Goal: Information Seeking & Learning: Learn about a topic

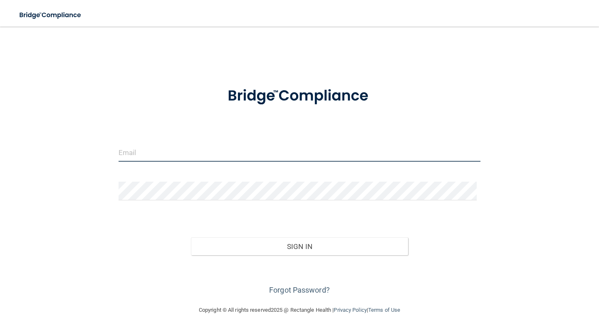
click at [142, 151] on input "email" at bounding box center [300, 152] width 362 height 19
type input "[EMAIL_ADDRESS][DOMAIN_NAME]"
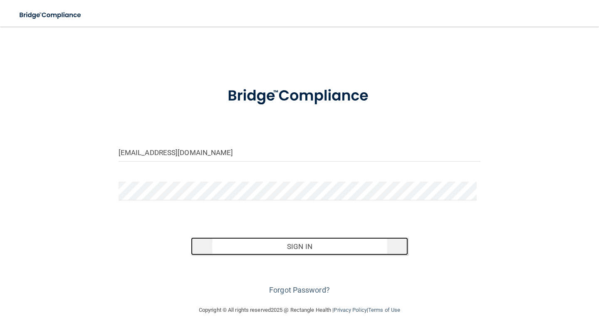
click at [297, 250] on button "Sign In" at bounding box center [299, 247] width 217 height 18
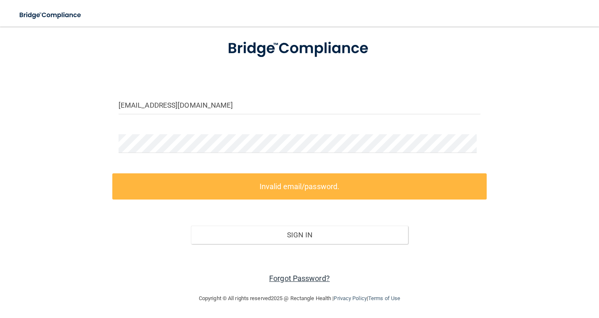
click at [290, 277] on link "Forgot Password?" at bounding box center [299, 278] width 61 height 9
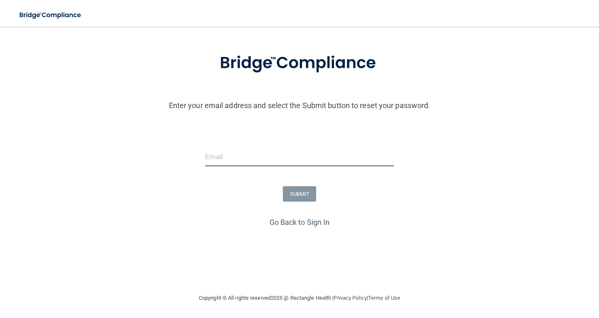
click at [235, 156] on input "email" at bounding box center [299, 157] width 188 height 19
type input "[EMAIL_ADDRESS][DOMAIN_NAME]"
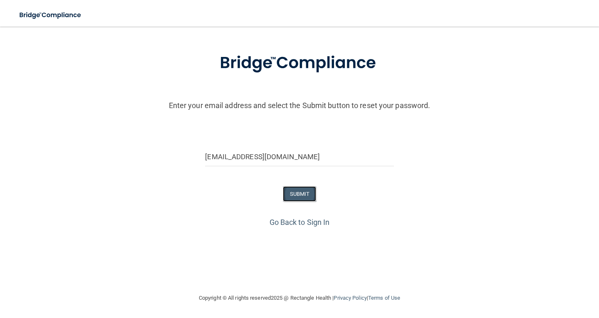
click at [299, 193] on button "SUBMIT" at bounding box center [300, 193] width 34 height 15
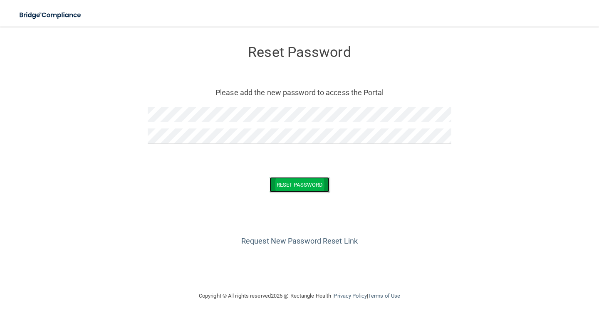
click at [303, 184] on button "Reset Password" at bounding box center [300, 184] width 60 height 15
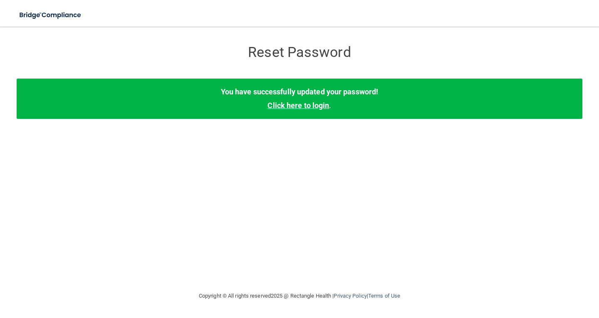
click at [298, 104] on link "Click here to login" at bounding box center [298, 105] width 62 height 9
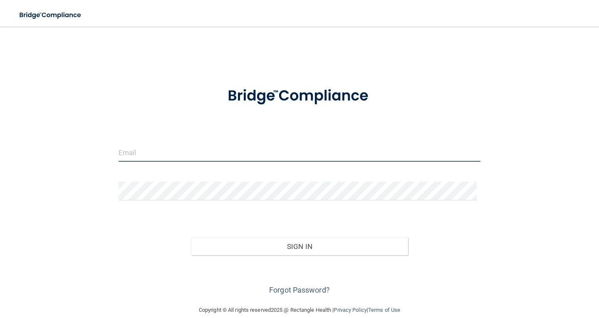
click at [176, 153] on input "email" at bounding box center [300, 152] width 362 height 19
type input "[EMAIL_ADDRESS][DOMAIN_NAME]"
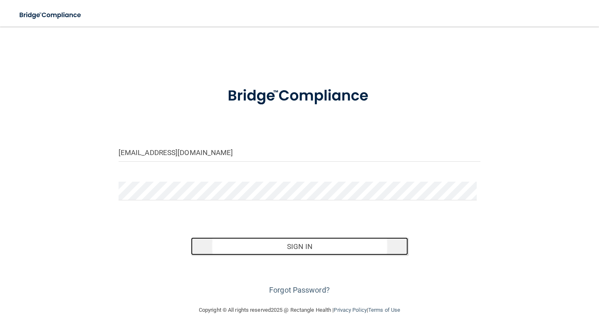
click at [295, 246] on button "Sign In" at bounding box center [299, 247] width 217 height 18
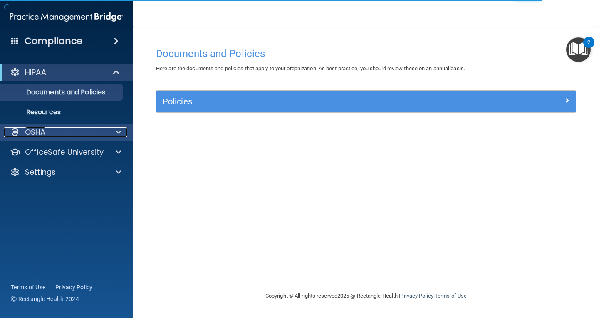
click at [37, 132] on p "OSHA" at bounding box center [35, 132] width 21 height 10
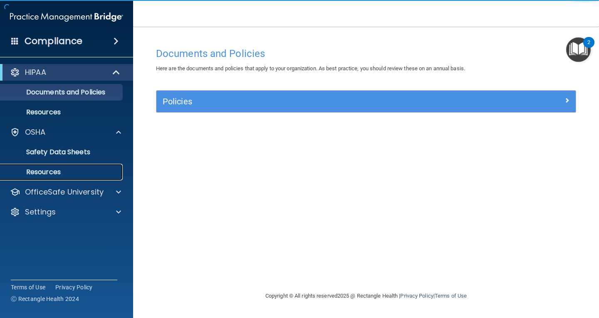
click at [47, 171] on p "Resources" at bounding box center [62, 172] width 114 height 8
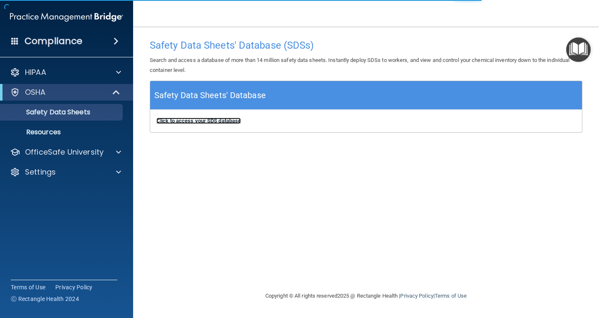
click at [186, 121] on b "Click to access your SDS database" at bounding box center [198, 121] width 84 height 6
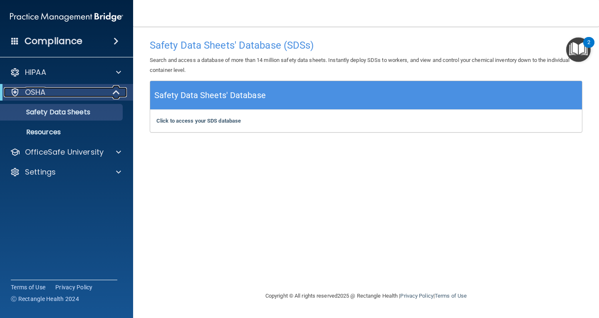
click at [42, 92] on p "OSHA" at bounding box center [35, 92] width 21 height 10
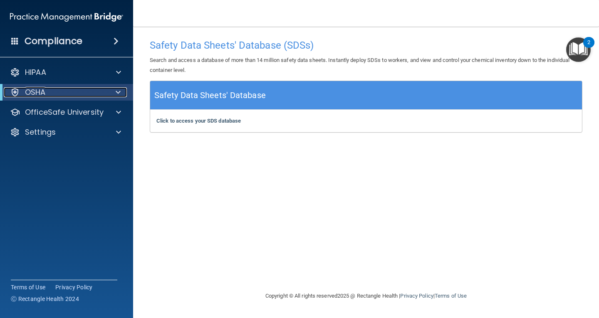
click at [42, 93] on p "OSHA" at bounding box center [35, 92] width 21 height 10
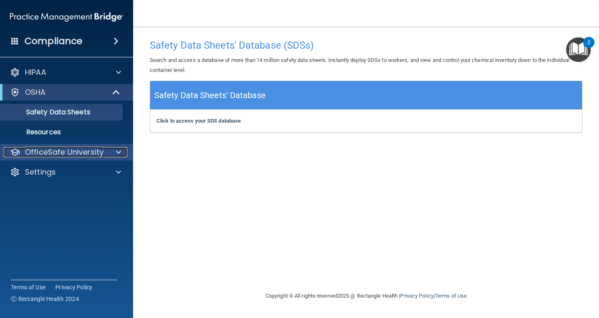
click at [37, 147] on p "OfficeSafe University" at bounding box center [64, 152] width 79 height 10
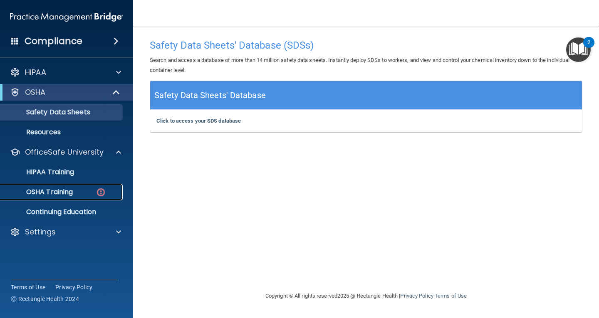
click at [42, 190] on p "OSHA Training" at bounding box center [38, 192] width 67 height 8
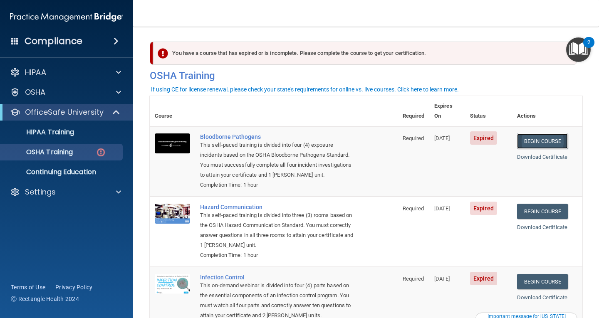
click at [543, 134] on link "Begin Course" at bounding box center [542, 141] width 51 height 15
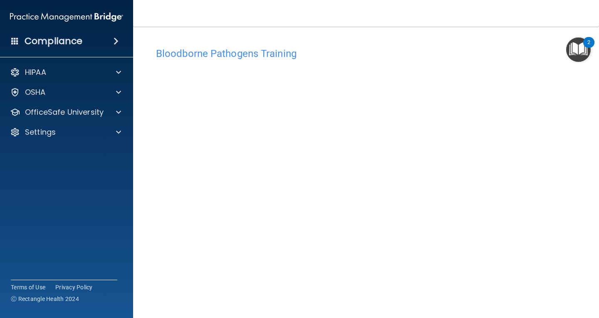
click at [572, 136] on div "Bloodborne Pathogens Training This course doesn’t expire until 10/07/2025. Are …" at bounding box center [366, 187] width 433 height 288
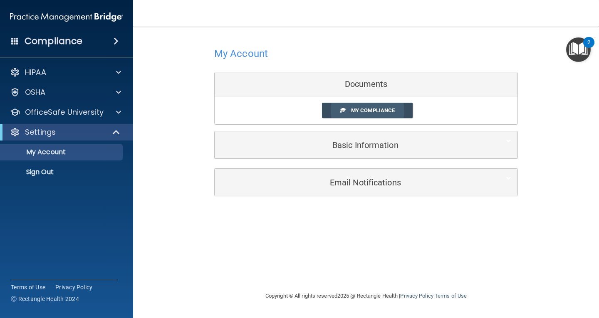
click at [375, 106] on link "My Compliance" at bounding box center [367, 110] width 91 height 15
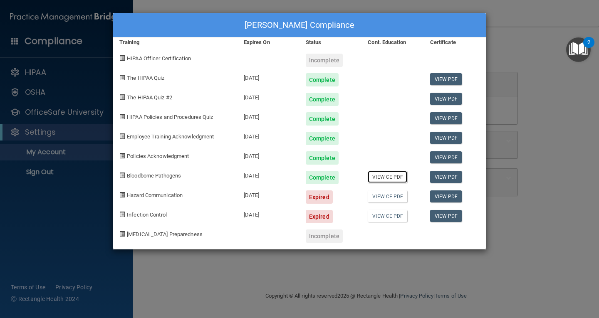
click at [383, 177] on link "View CE PDF" at bounding box center [388, 177] width 40 height 12
click at [25, 93] on div "Molly Strobel's Compliance Training Expires On Status Cont. Education Certifica…" at bounding box center [299, 159] width 599 height 318
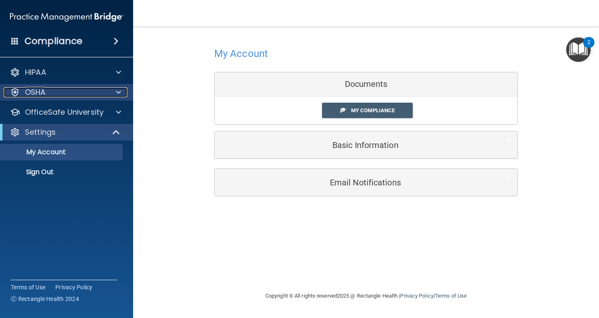
click at [44, 92] on p "OSHA" at bounding box center [35, 92] width 21 height 10
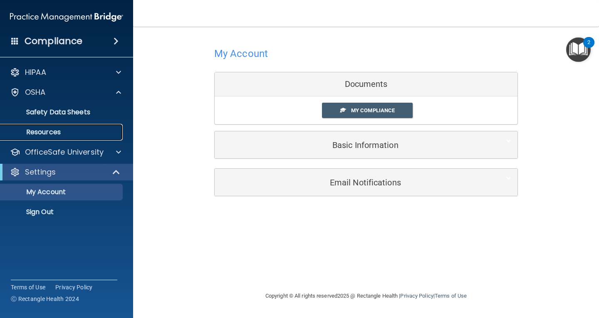
click at [53, 131] on p "Resources" at bounding box center [62, 132] width 114 height 8
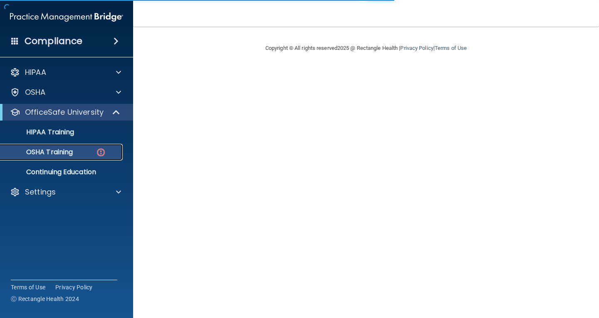
click at [105, 149] on img at bounding box center [101, 152] width 10 height 10
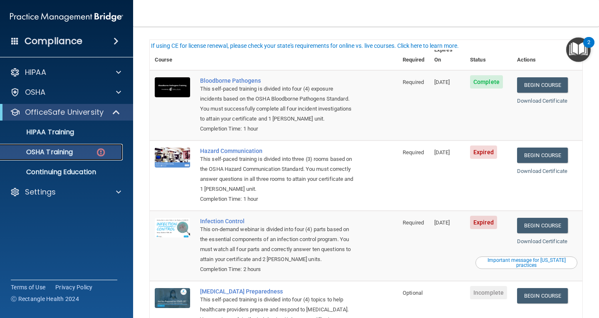
scroll to position [42, 0]
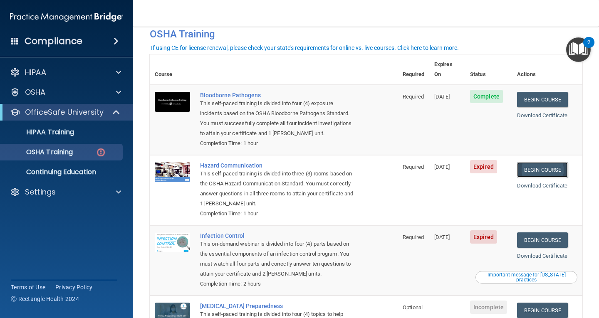
click at [541, 162] on link "Begin Course" at bounding box center [542, 169] width 51 height 15
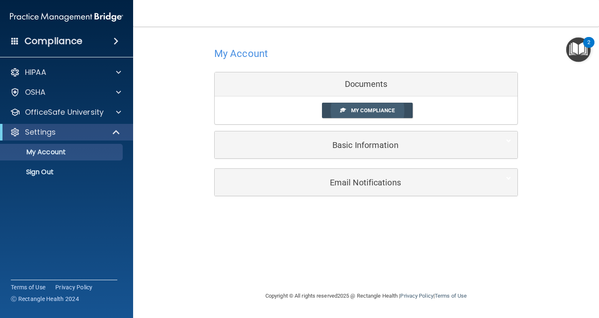
click at [364, 110] on span "My Compliance" at bounding box center [373, 110] width 44 height 6
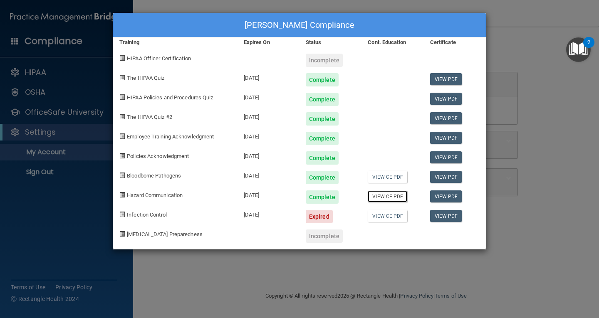
click at [389, 195] on link "View CE PDF" at bounding box center [388, 197] width 40 height 12
click at [524, 96] on div "Molly Strobel's Compliance Training Expires On Status Cont. Education Certifica…" at bounding box center [299, 159] width 599 height 318
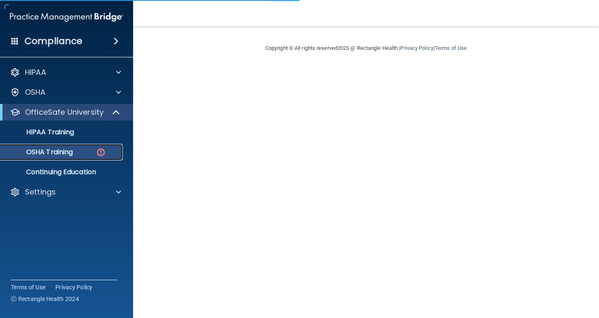
click at [54, 151] on p "OSHA Training" at bounding box center [38, 152] width 67 height 8
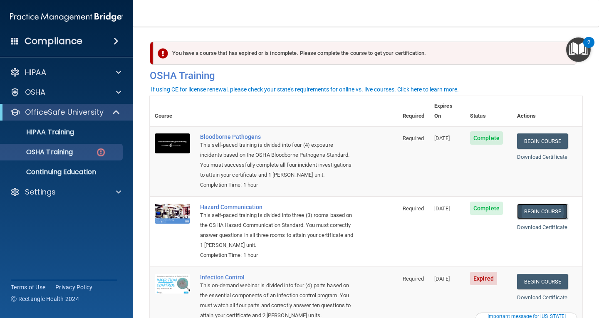
click at [536, 204] on link "Begin Course" at bounding box center [542, 211] width 51 height 15
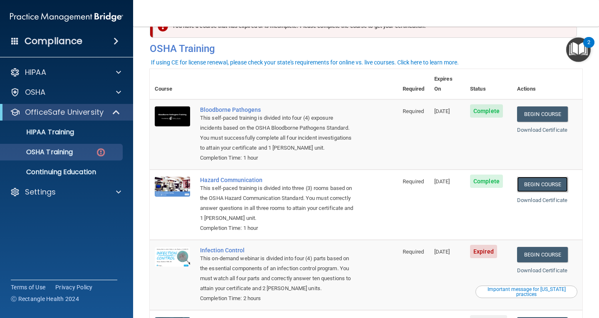
scroll to position [42, 0]
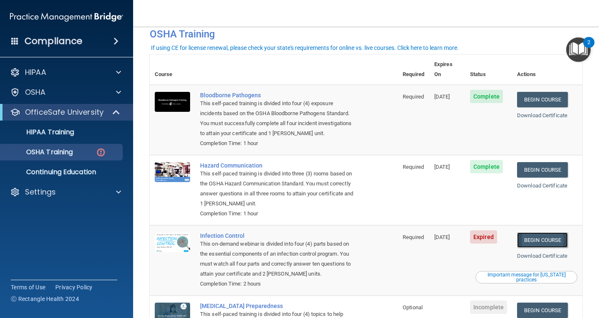
click at [549, 233] on link "Begin Course" at bounding box center [542, 240] width 51 height 15
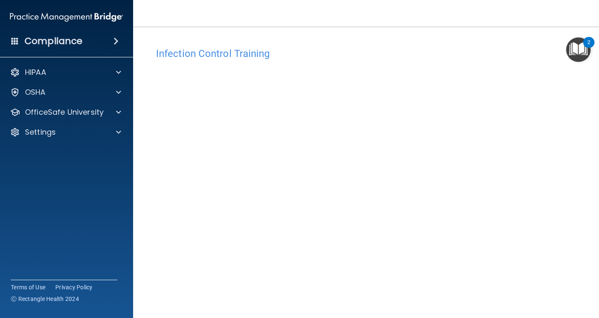
scroll to position [38, 0]
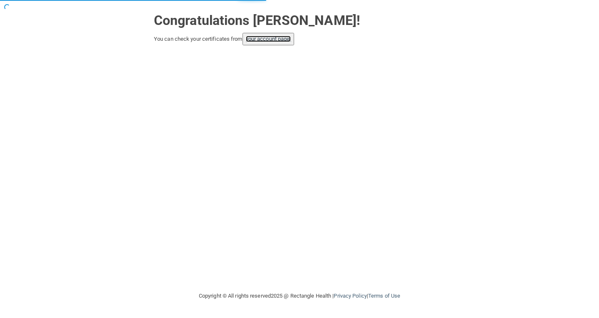
click at [277, 38] on link "your account page!" at bounding box center [268, 39] width 45 height 6
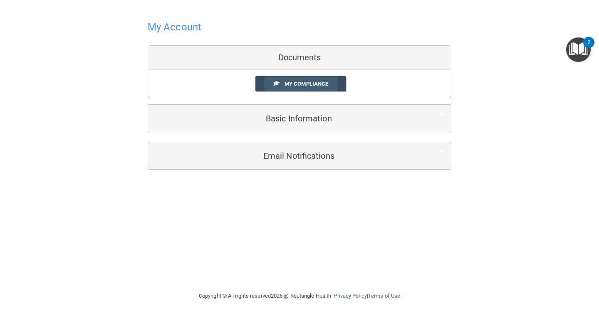
click at [294, 86] on span "My Compliance" at bounding box center [307, 84] width 44 height 6
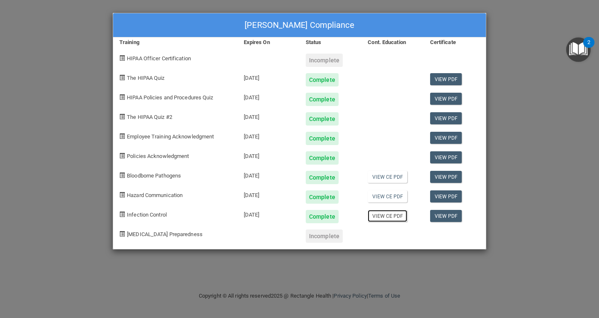
click at [390, 215] on link "View CE PDF" at bounding box center [388, 216] width 40 height 12
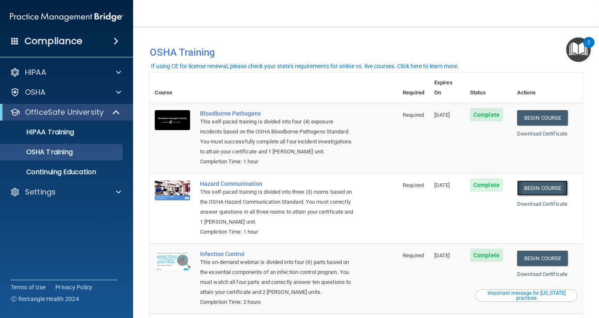
click at [540, 181] on link "Begin Course" at bounding box center [542, 188] width 51 height 15
click at [538, 181] on link "Begin Course" at bounding box center [542, 188] width 51 height 15
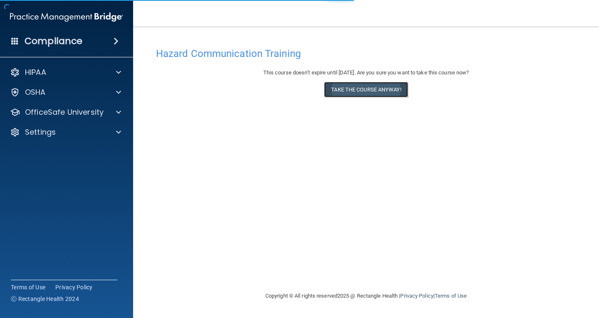
click at [371, 88] on button "Take the course anyway!" at bounding box center [366, 89] width 84 height 15
click at [364, 84] on button "Take the course anyway!" at bounding box center [366, 89] width 84 height 15
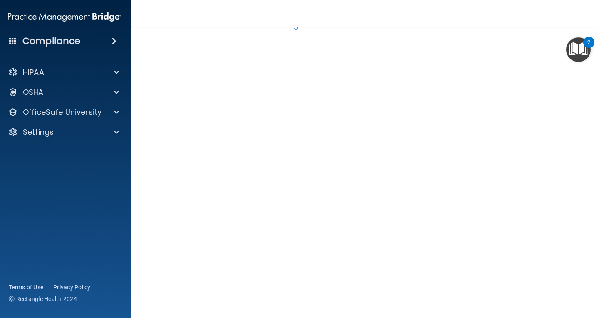
scroll to position [15, 0]
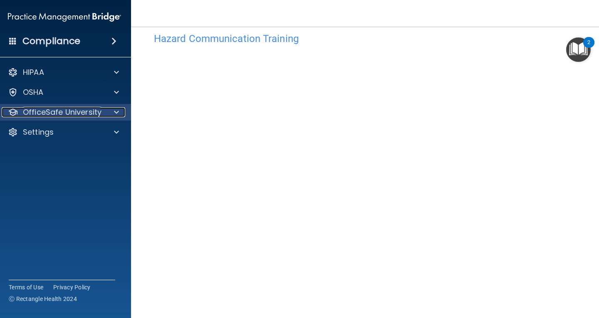
click at [60, 111] on p "OfficeSafe University" at bounding box center [62, 112] width 79 height 10
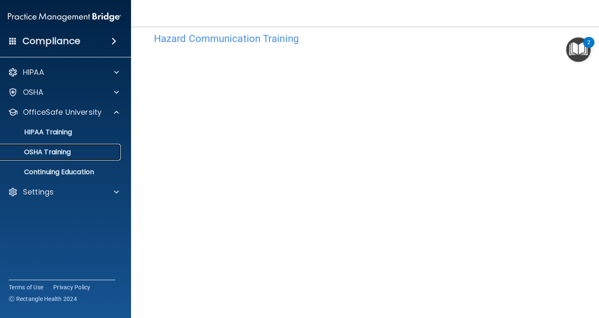
click at [65, 150] on p "OSHA Training" at bounding box center [36, 152] width 67 height 8
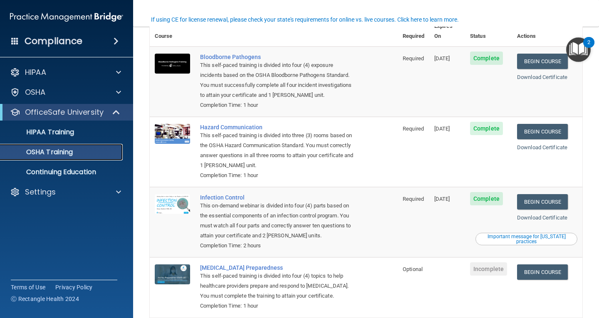
scroll to position [15, 0]
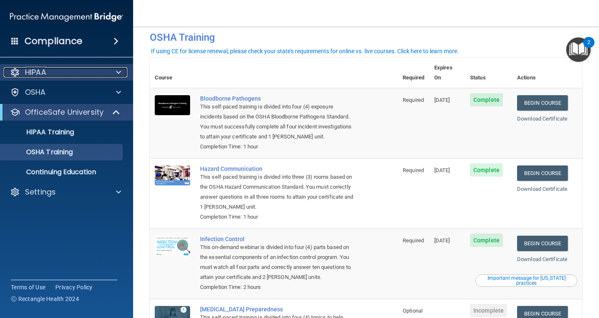
click at [54, 71] on div "HIPAA" at bounding box center [55, 72] width 103 height 10
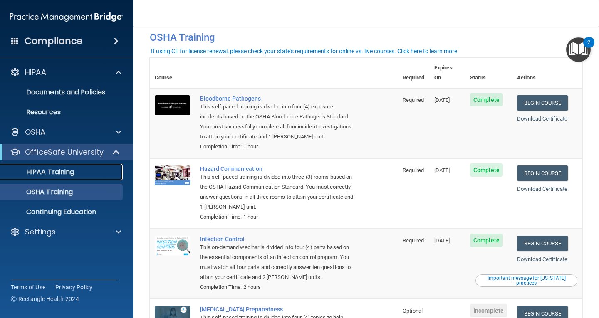
click at [49, 172] on p "HIPAA Training" at bounding box center [39, 172] width 69 height 8
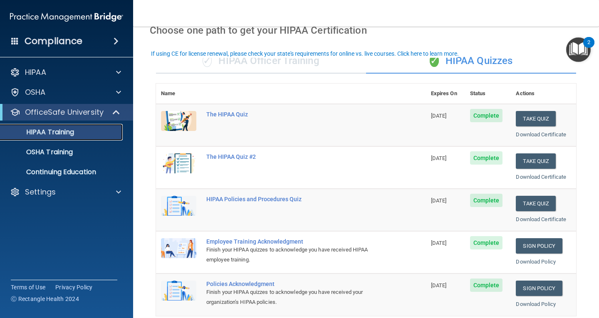
scroll to position [15, 0]
